Goal: Task Accomplishment & Management: Manage account settings

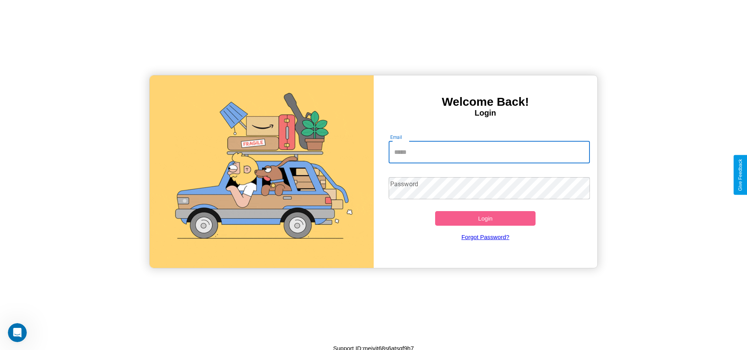
click at [489, 152] on input "Email" at bounding box center [489, 152] width 201 height 22
type input "**********"
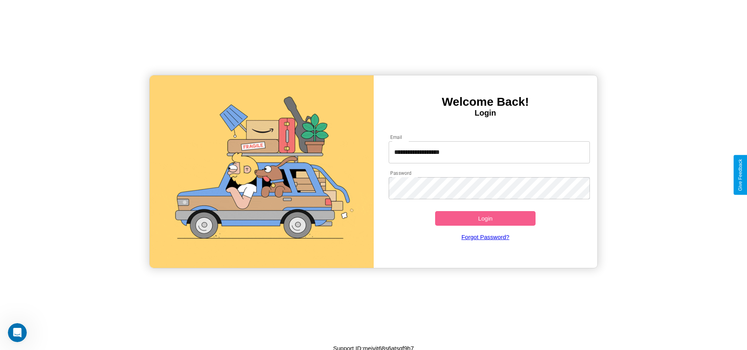
click at [485, 218] on button "Login" at bounding box center [485, 218] width 101 height 15
